Goal: Task Accomplishment & Management: Use online tool/utility

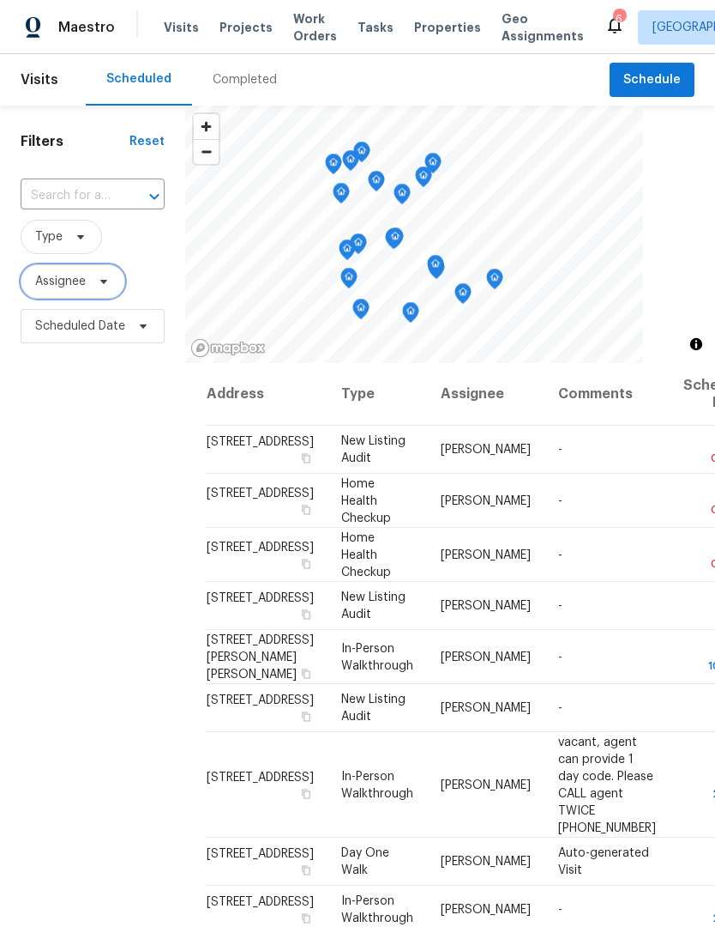
click at [70, 299] on span "Assignee" at bounding box center [73, 281] width 105 height 34
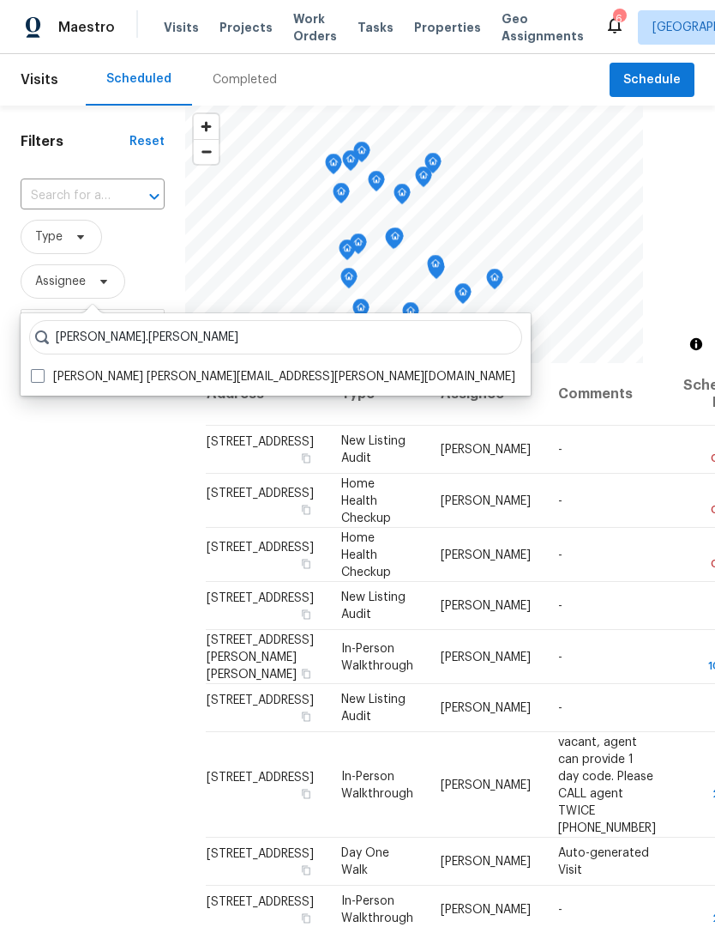
type input "Nicholas.holderbaum"
click at [38, 372] on span at bounding box center [38, 376] width 14 height 14
click at [38, 372] on input "Nicholas Holderbaum nicholas.holderbaum@opendoor.com" at bounding box center [36, 373] width 11 height 11
checkbox input "true"
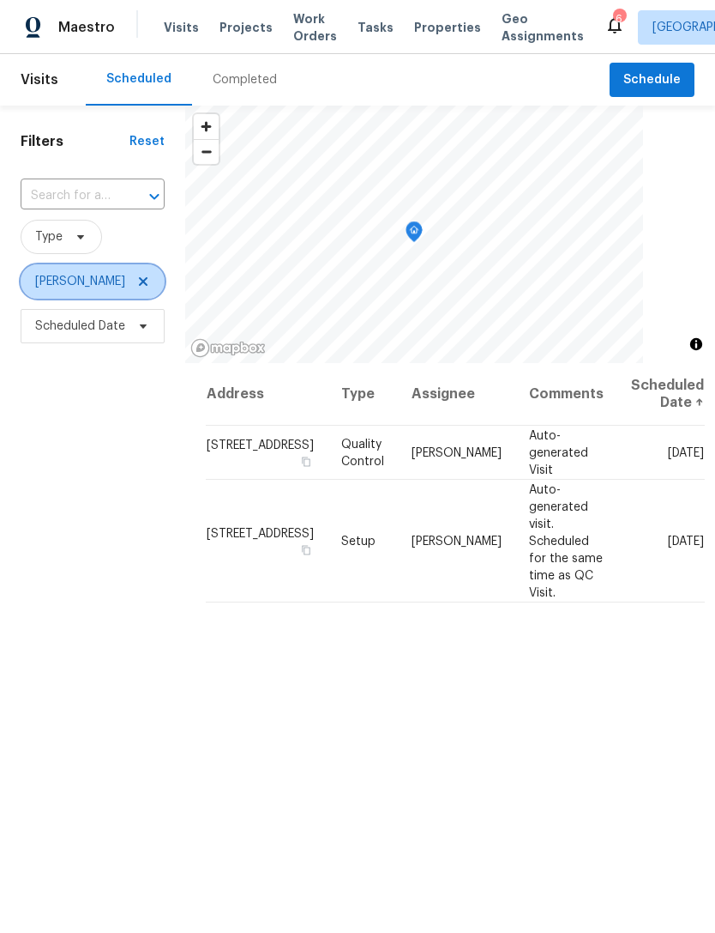
click at [150, 281] on icon at bounding box center [143, 282] width 14 height 14
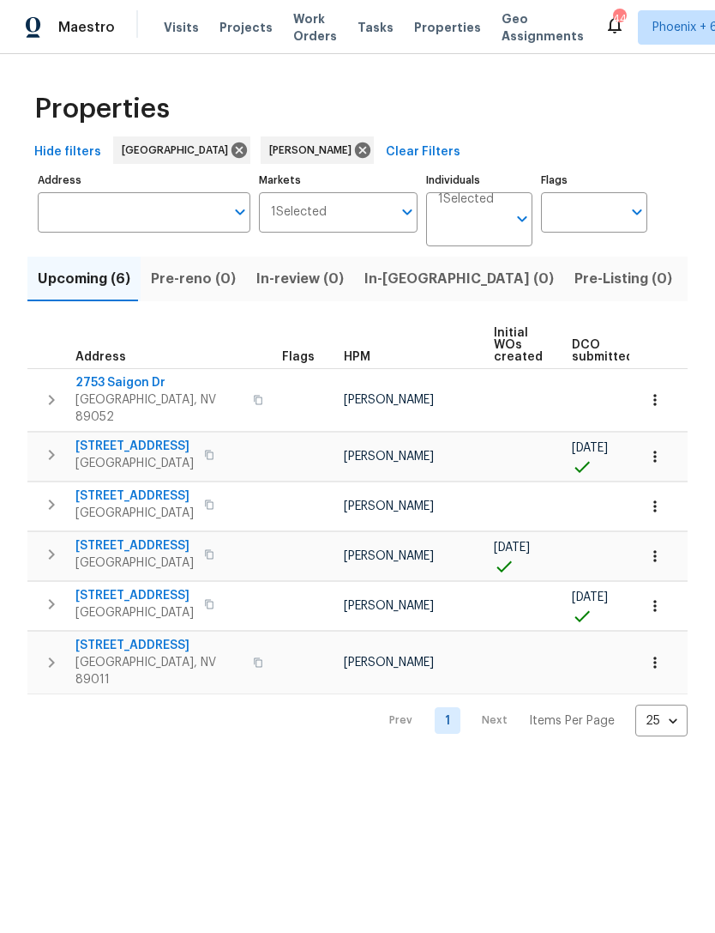
click at [657, 558] on icon "button" at bounding box center [655, 555] width 17 height 17
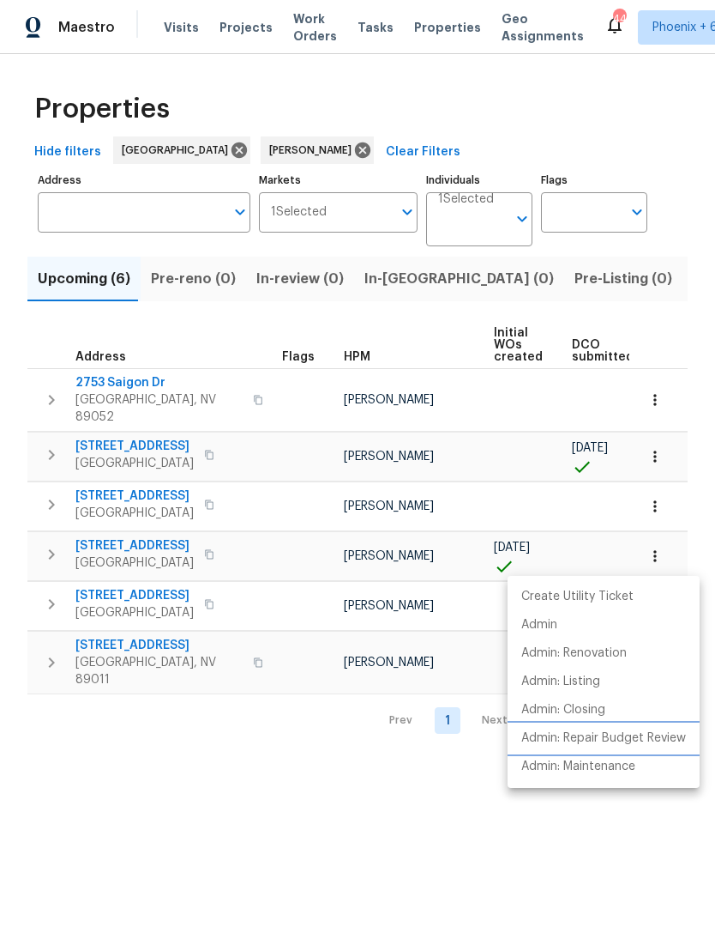
click at [619, 737] on p "Admin: Repair Budget Review" at bounding box center [604, 738] width 165 height 18
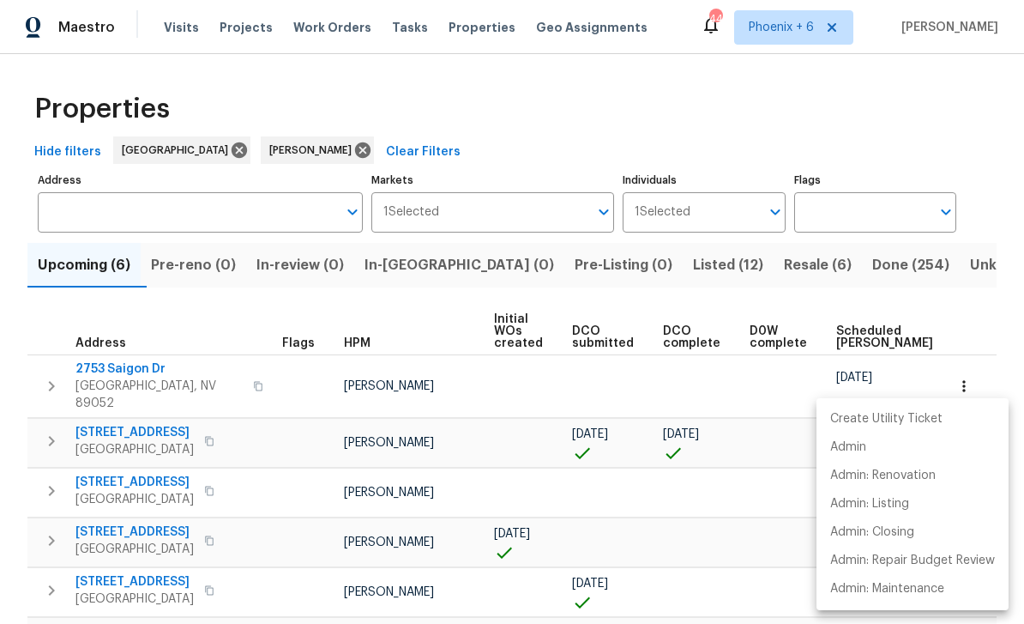
click at [32, 311] on div at bounding box center [512, 312] width 1024 height 624
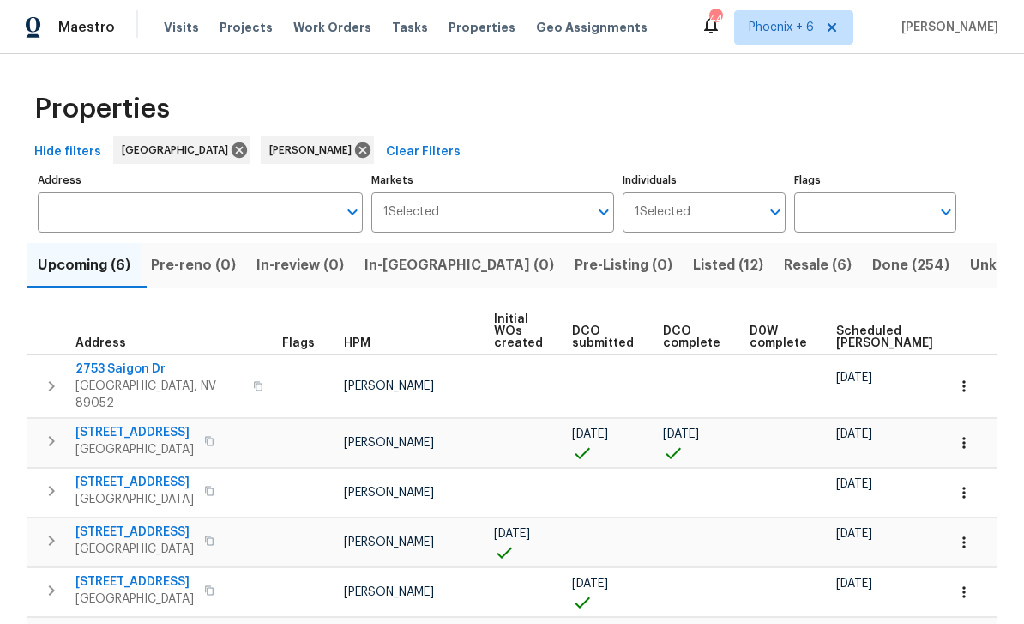
click at [715, 491] on icon "button" at bounding box center [964, 492] width 17 height 17
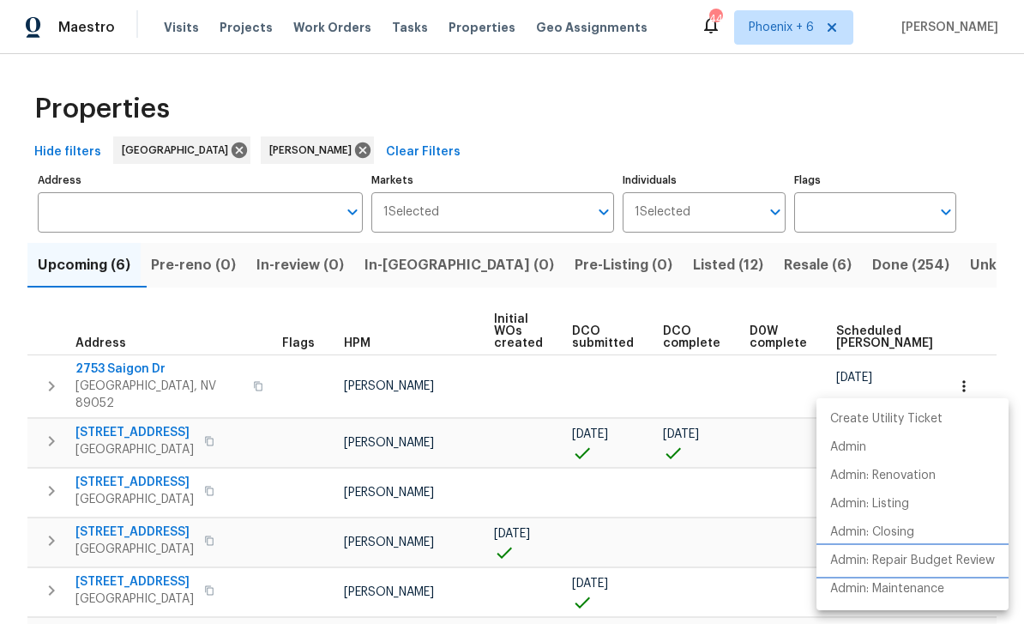
click at [715, 564] on p "Admin: Repair Budget Review" at bounding box center [912, 561] width 165 height 18
click at [694, 116] on div at bounding box center [512, 312] width 1024 height 624
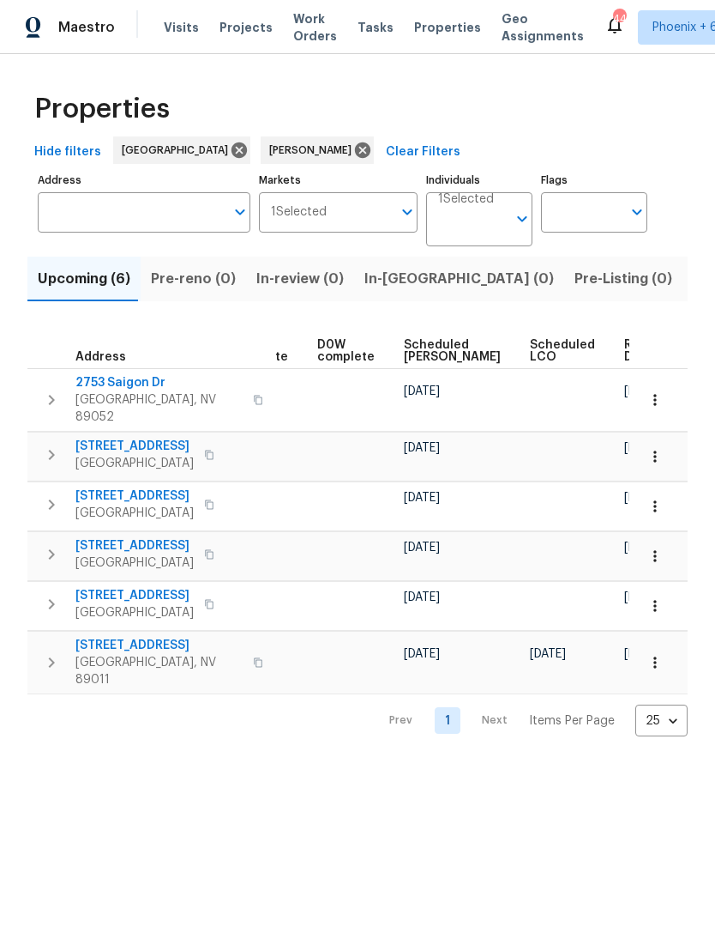
scroll to position [0, 432]
click at [625, 353] on span "Ready Date" at bounding box center [644, 351] width 38 height 24
